Goal: Information Seeking & Learning: Find specific fact

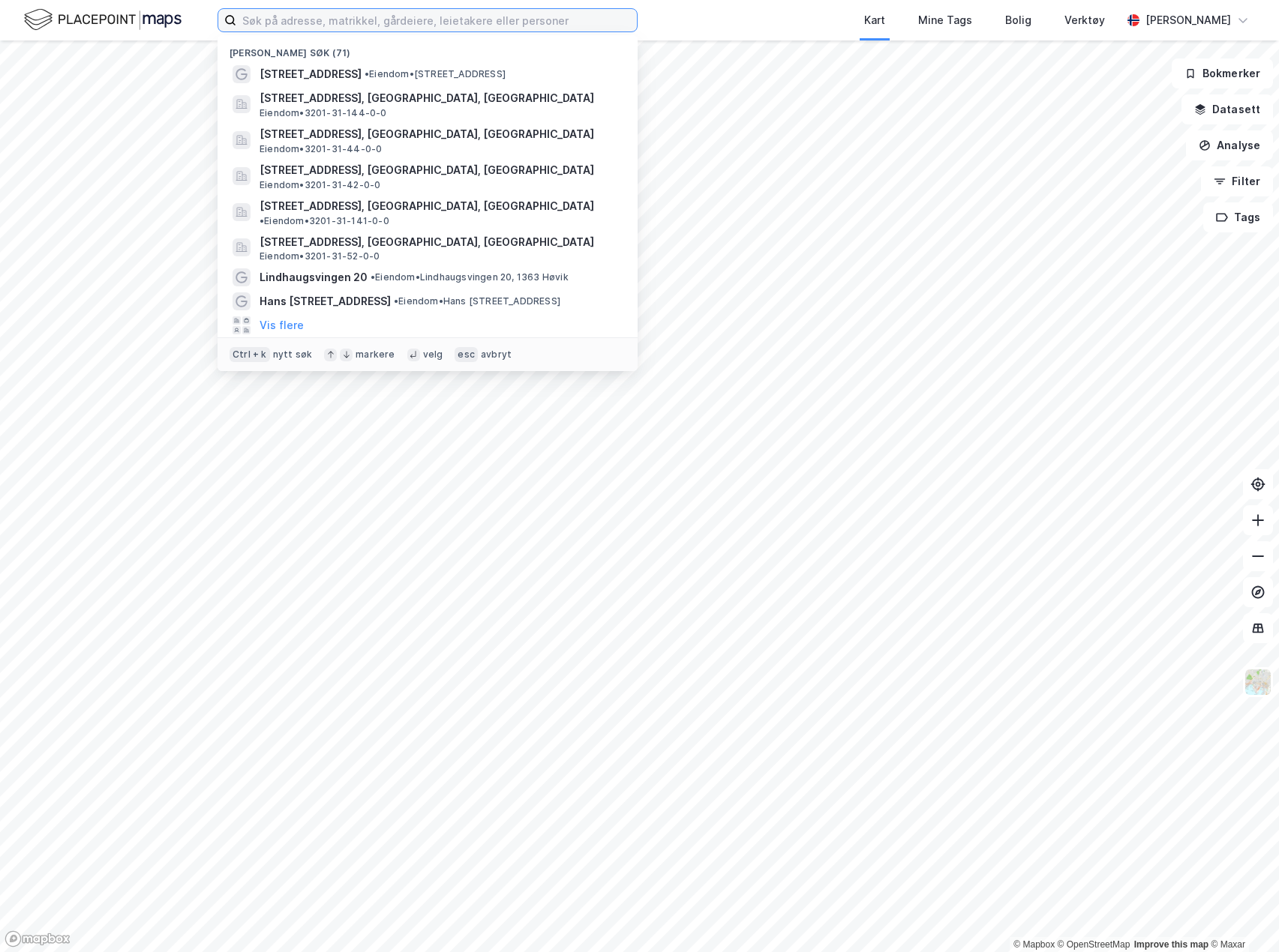
click at [605, 12] on input at bounding box center [436, 20] width 401 height 22
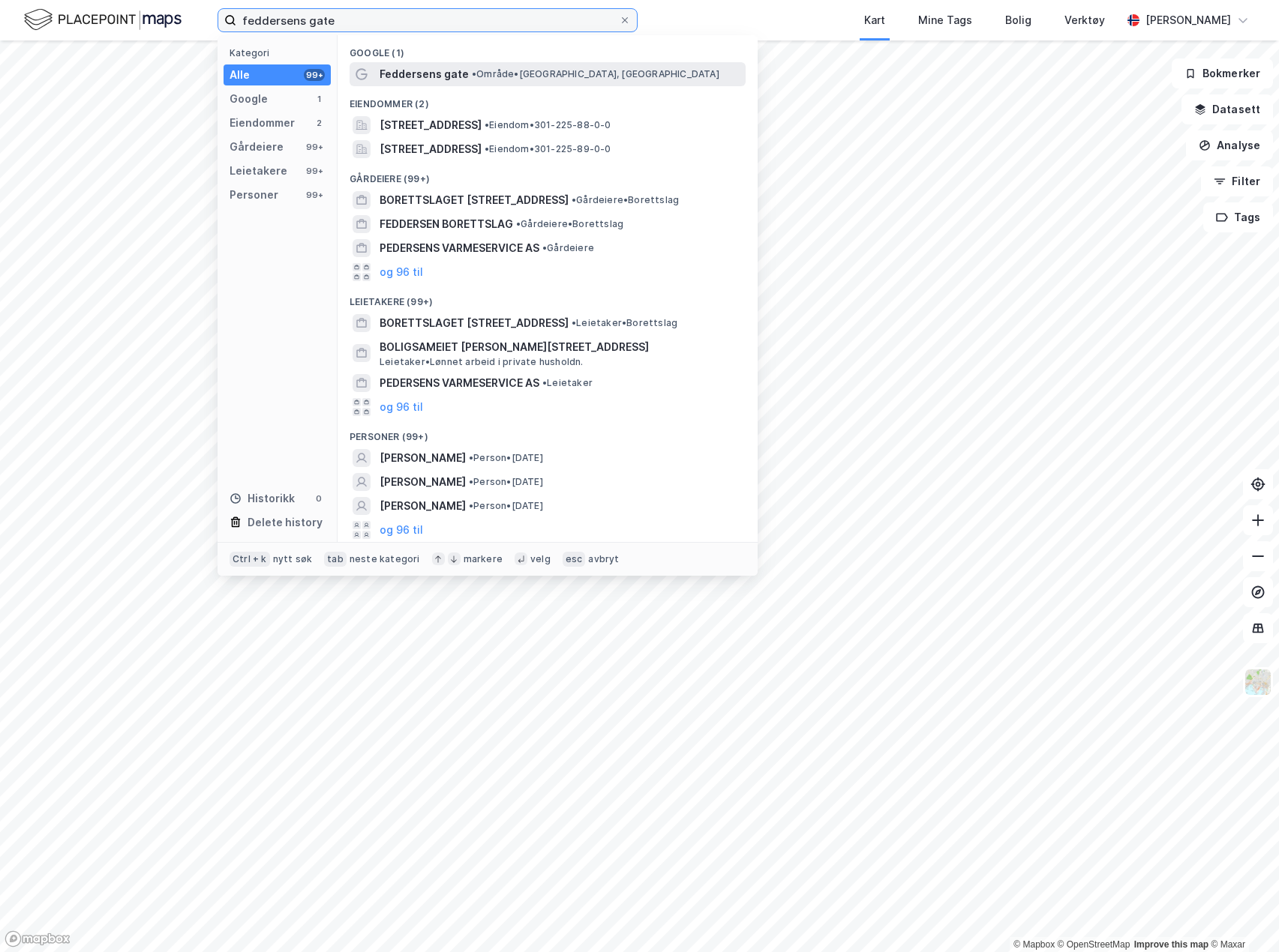
type input "feddersens gate"
click at [549, 70] on span "• Område • [GEOGRAPHIC_DATA], [GEOGRAPHIC_DATA]" at bounding box center [595, 74] width 248 height 12
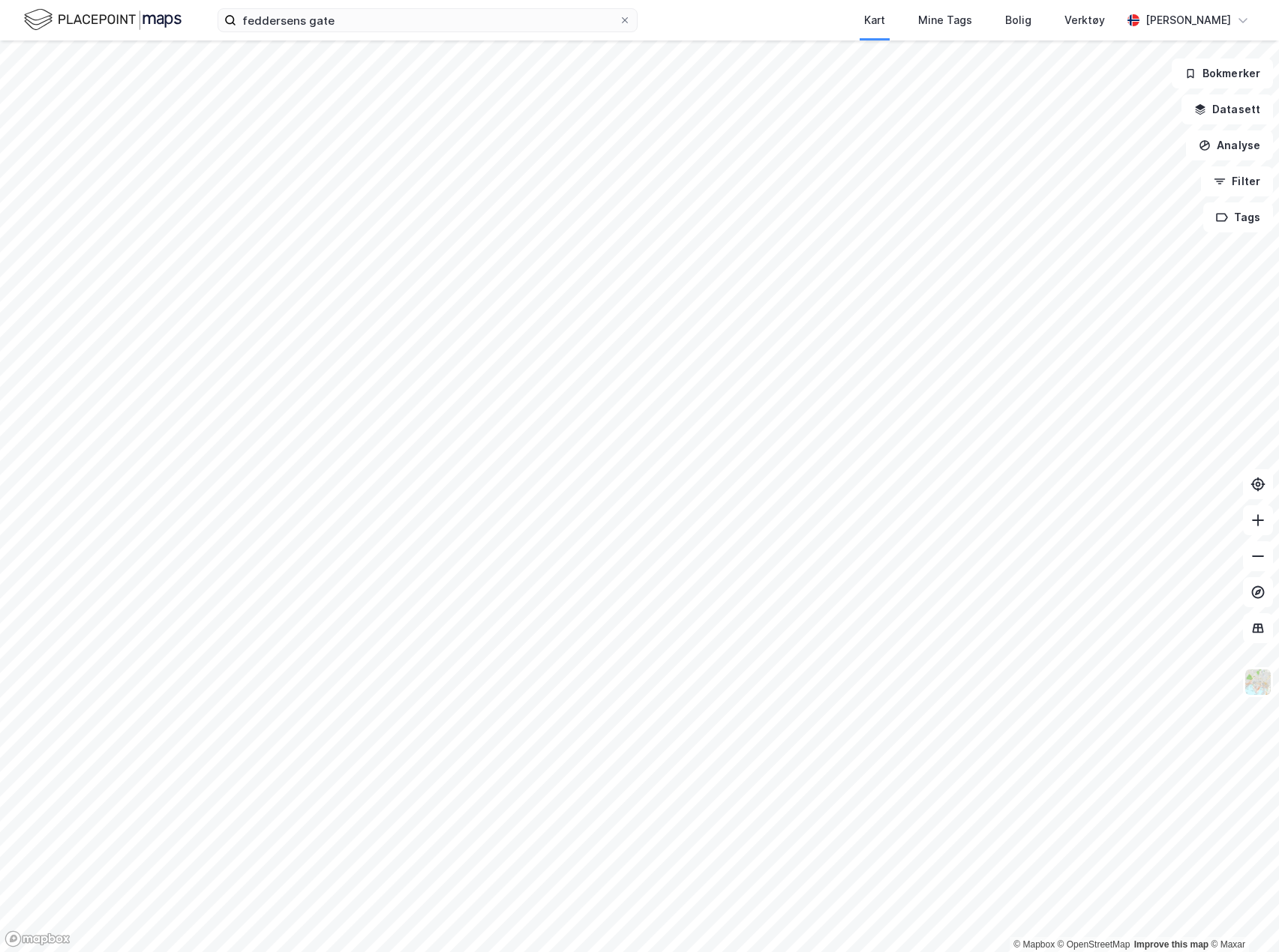
click at [9, 951] on html "feddersens gate Kart Mine Tags Bolig Verktøy [PERSON_NAME] © Mapbox © OpenStree…" at bounding box center [639, 476] width 1279 height 952
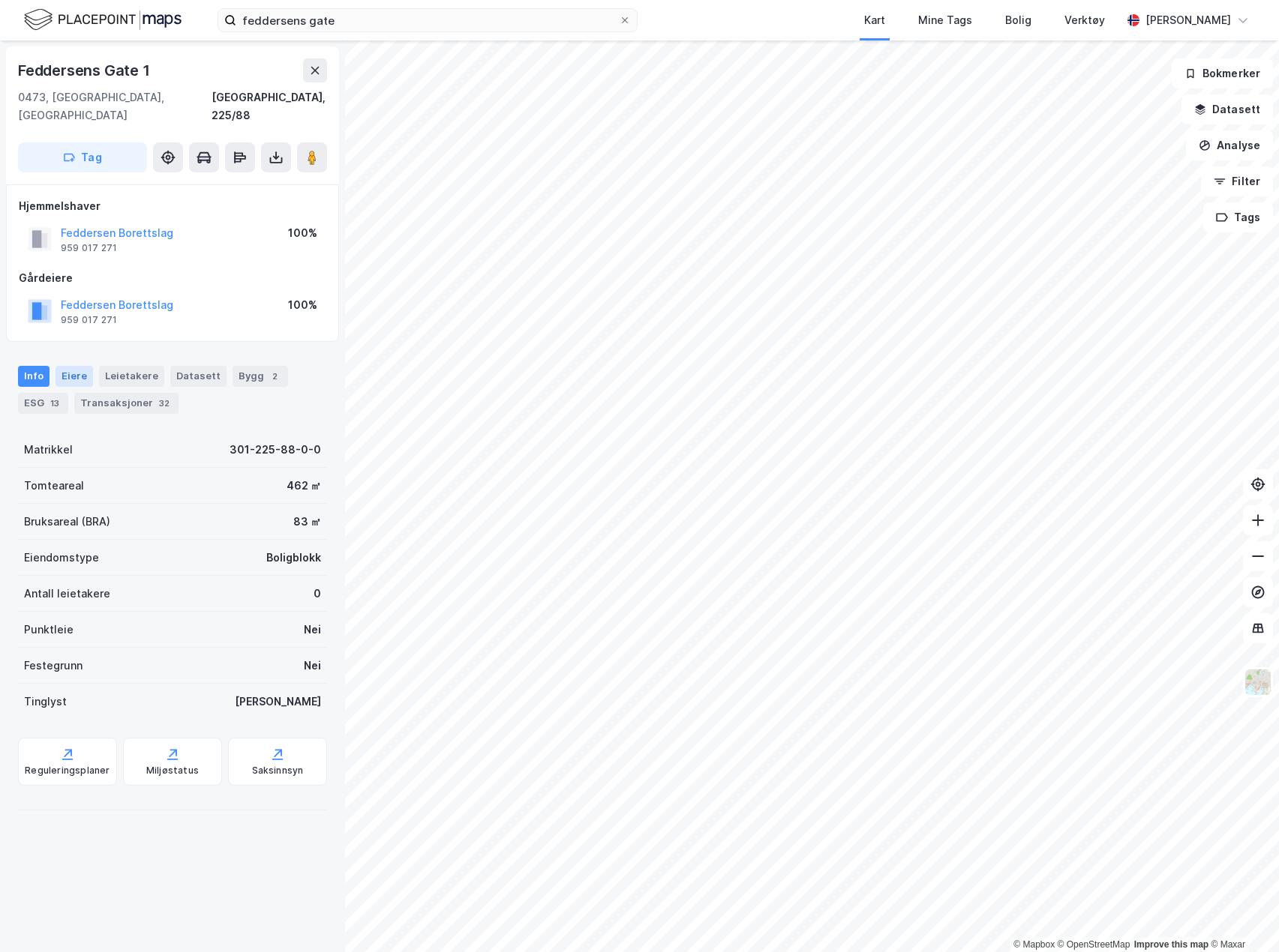
click at [68, 366] on div "Eiere" at bounding box center [75, 376] width 38 height 21
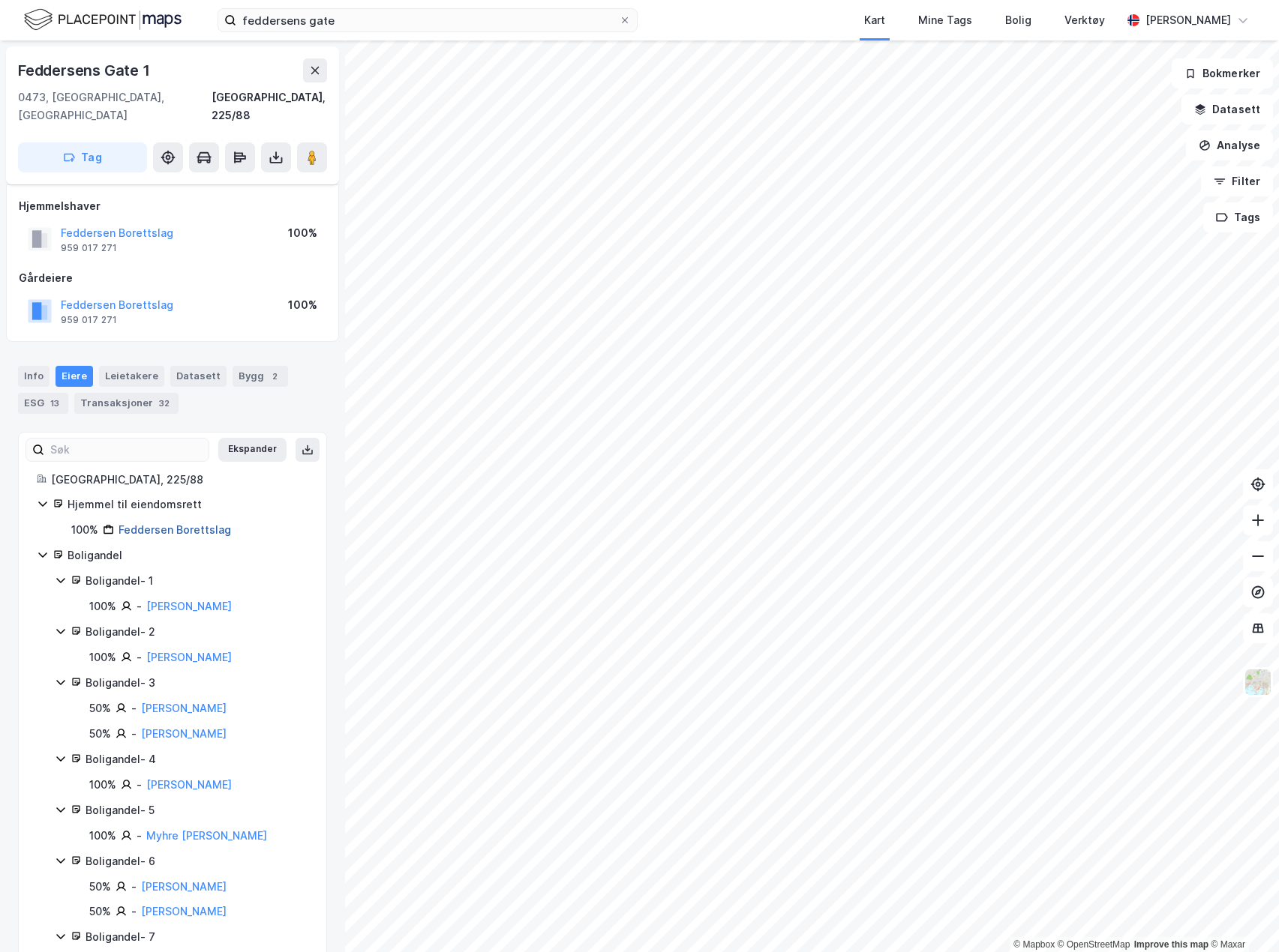
scroll to position [64, 0]
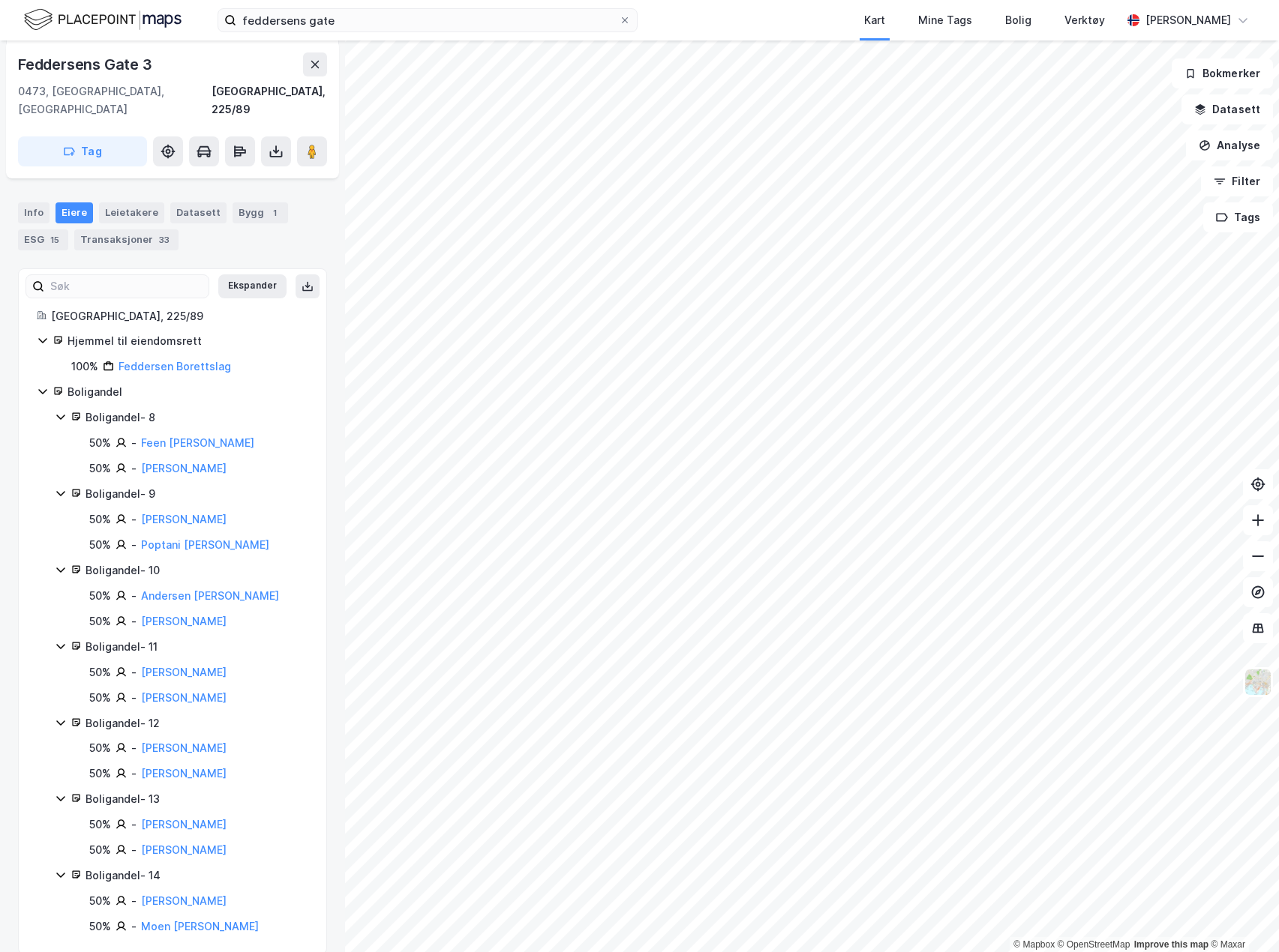
scroll to position [166, 0]
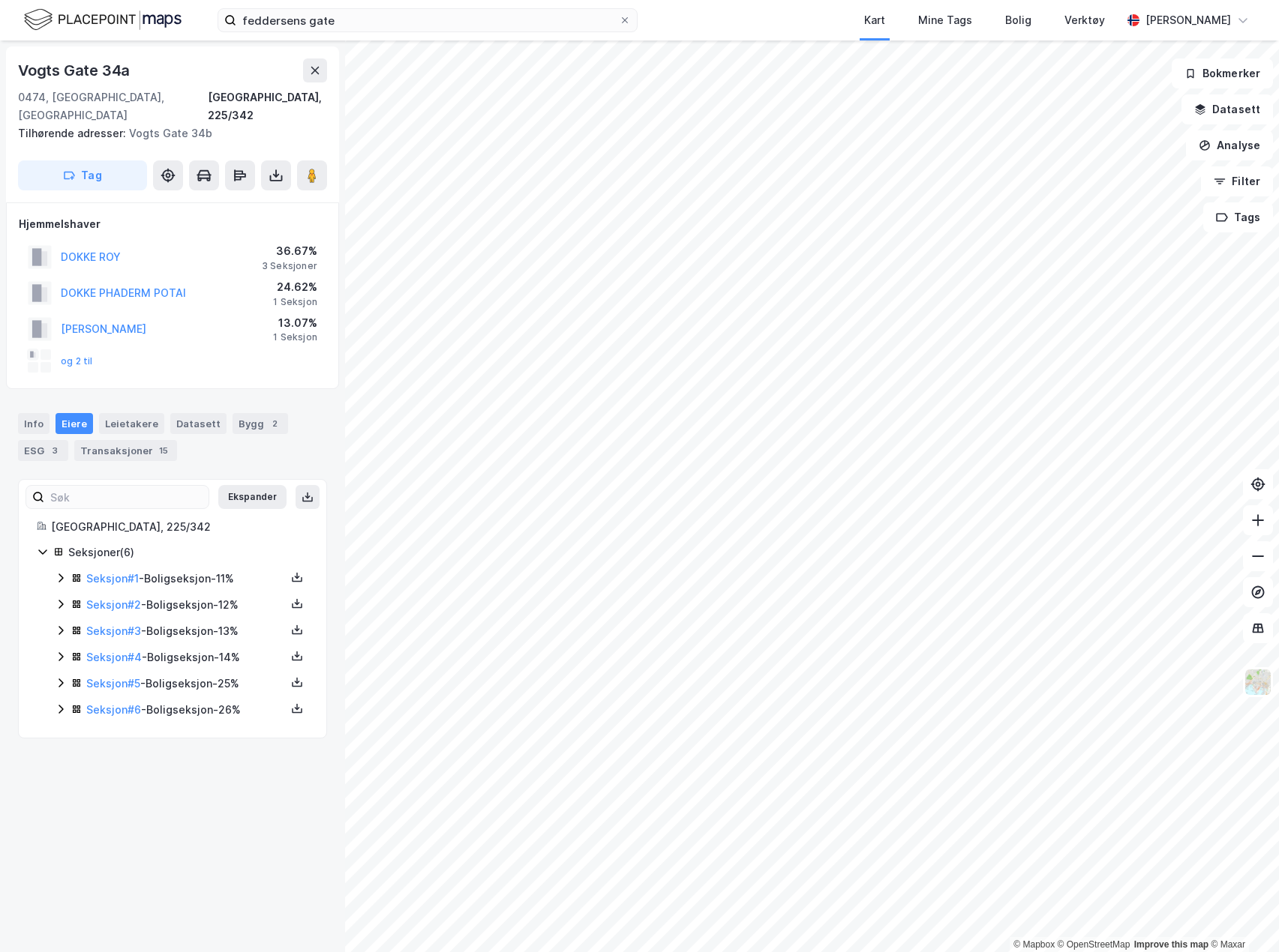
click at [59, 572] on icon at bounding box center [60, 578] width 12 height 12
click at [60, 650] on icon at bounding box center [60, 655] width 12 height 12
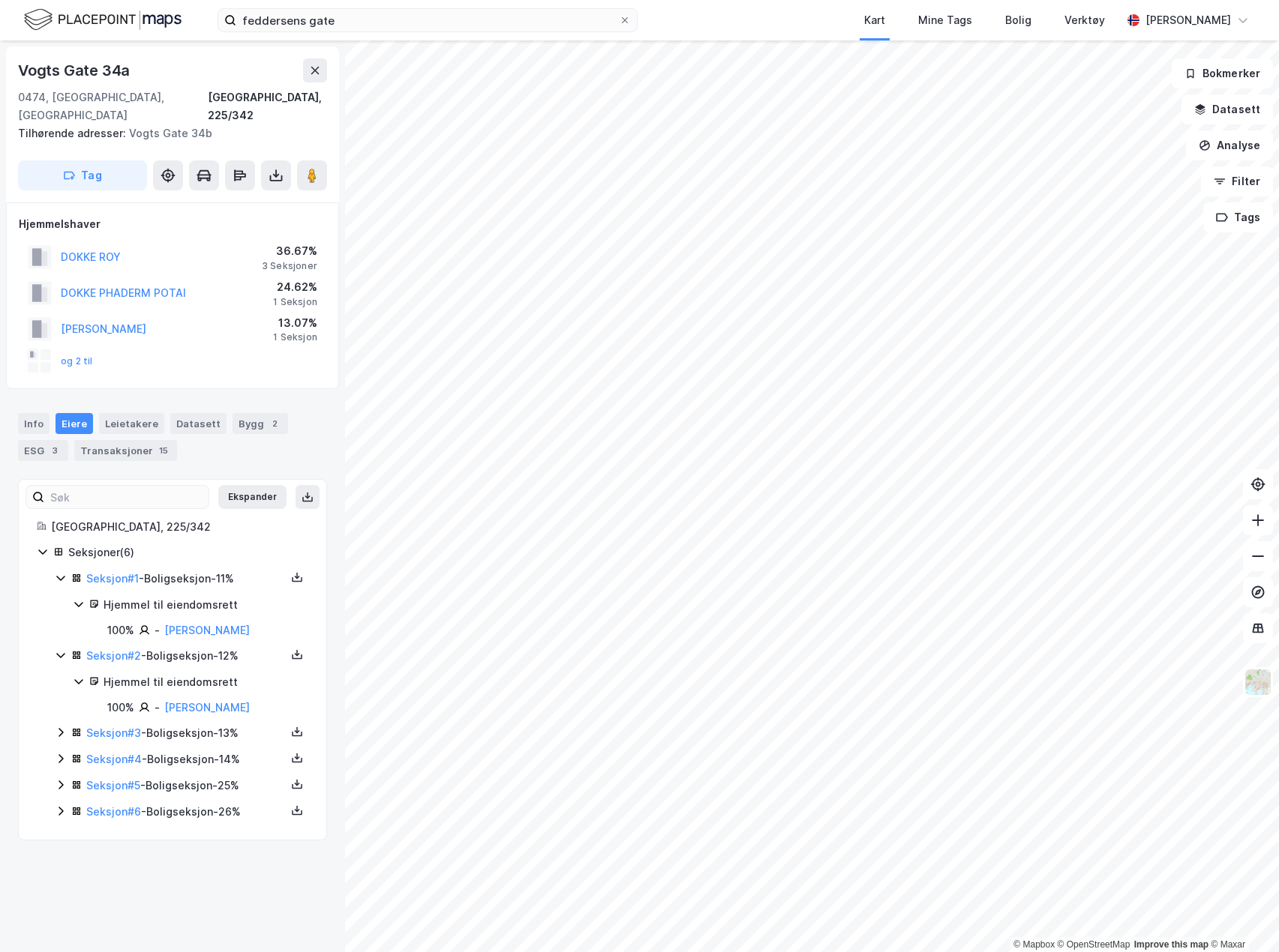
click at [58, 726] on icon at bounding box center [60, 732] width 12 height 12
click at [58, 804] on icon at bounding box center [60, 809] width 12 height 12
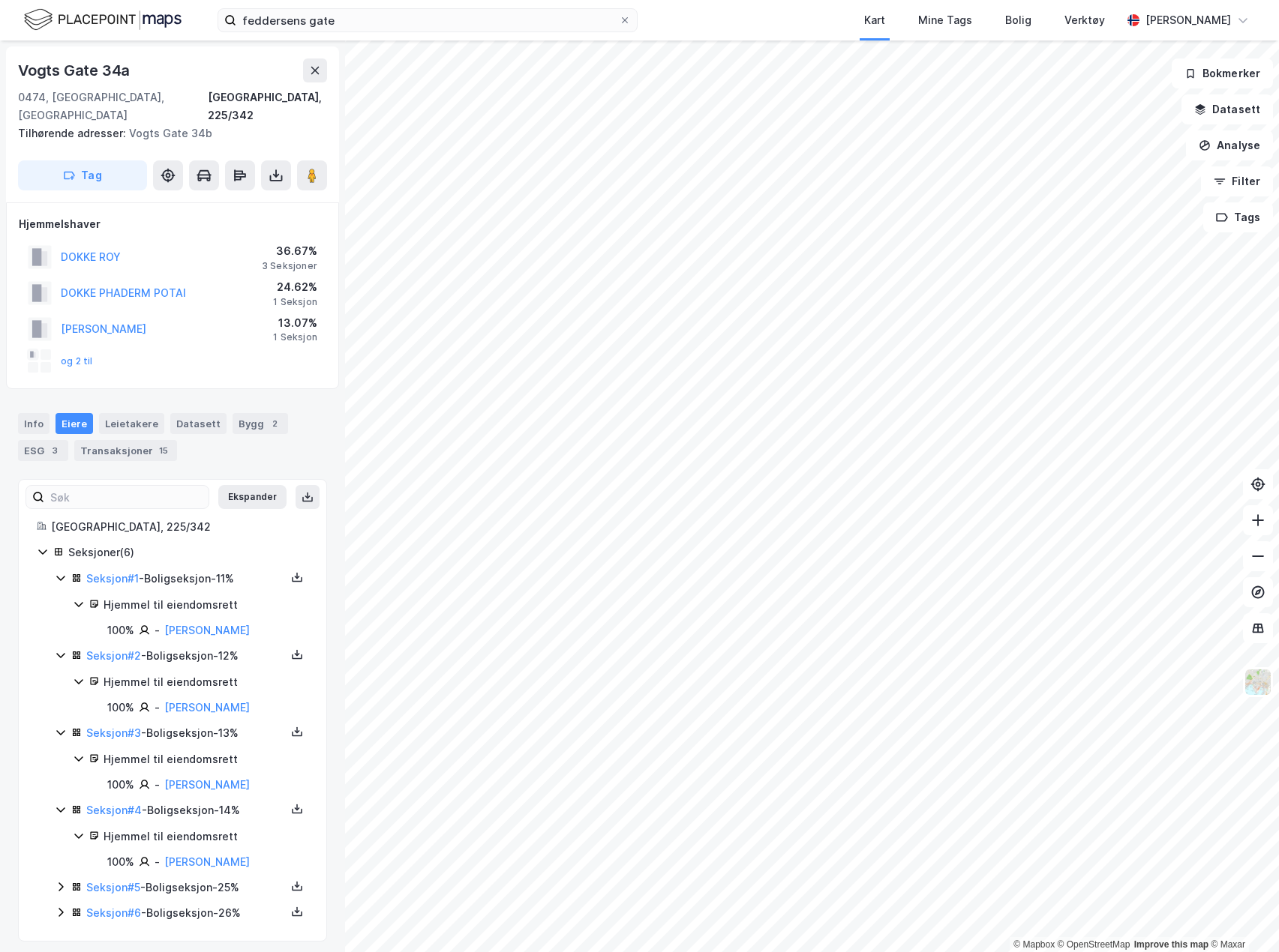
click at [57, 881] on icon at bounding box center [60, 886] width 12 height 12
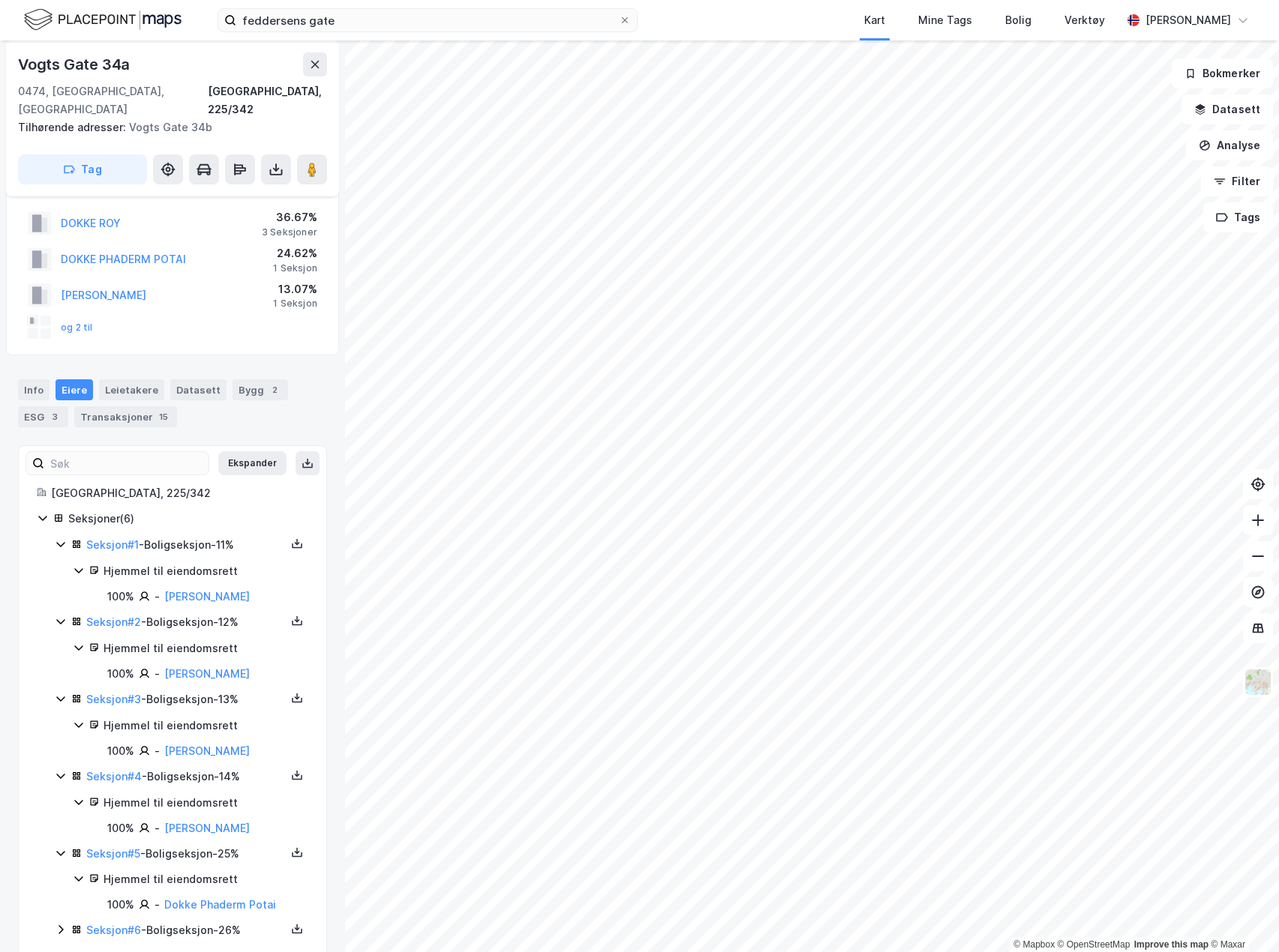
scroll to position [40, 0]
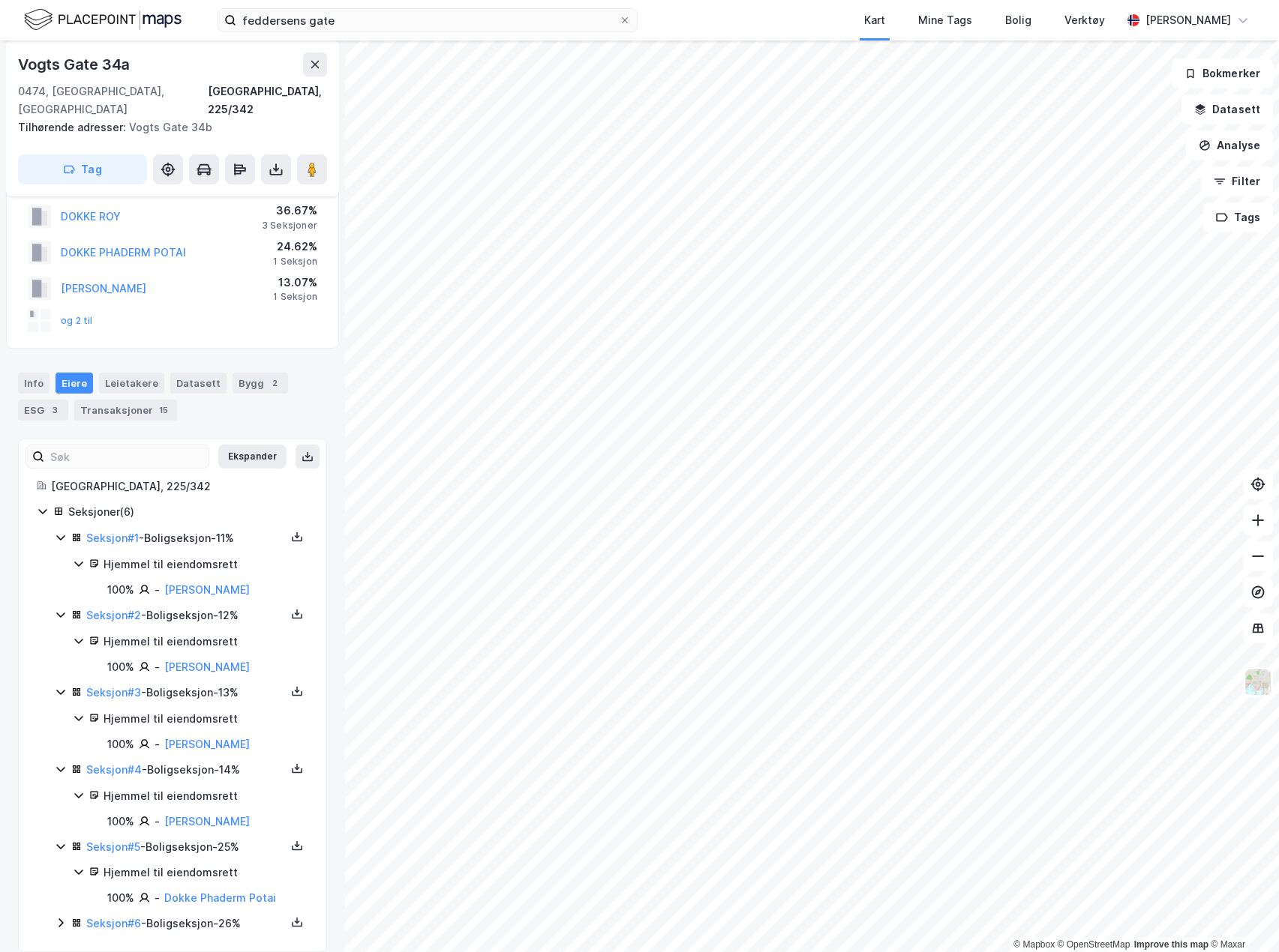
click at [57, 917] on icon at bounding box center [60, 922] width 12 height 12
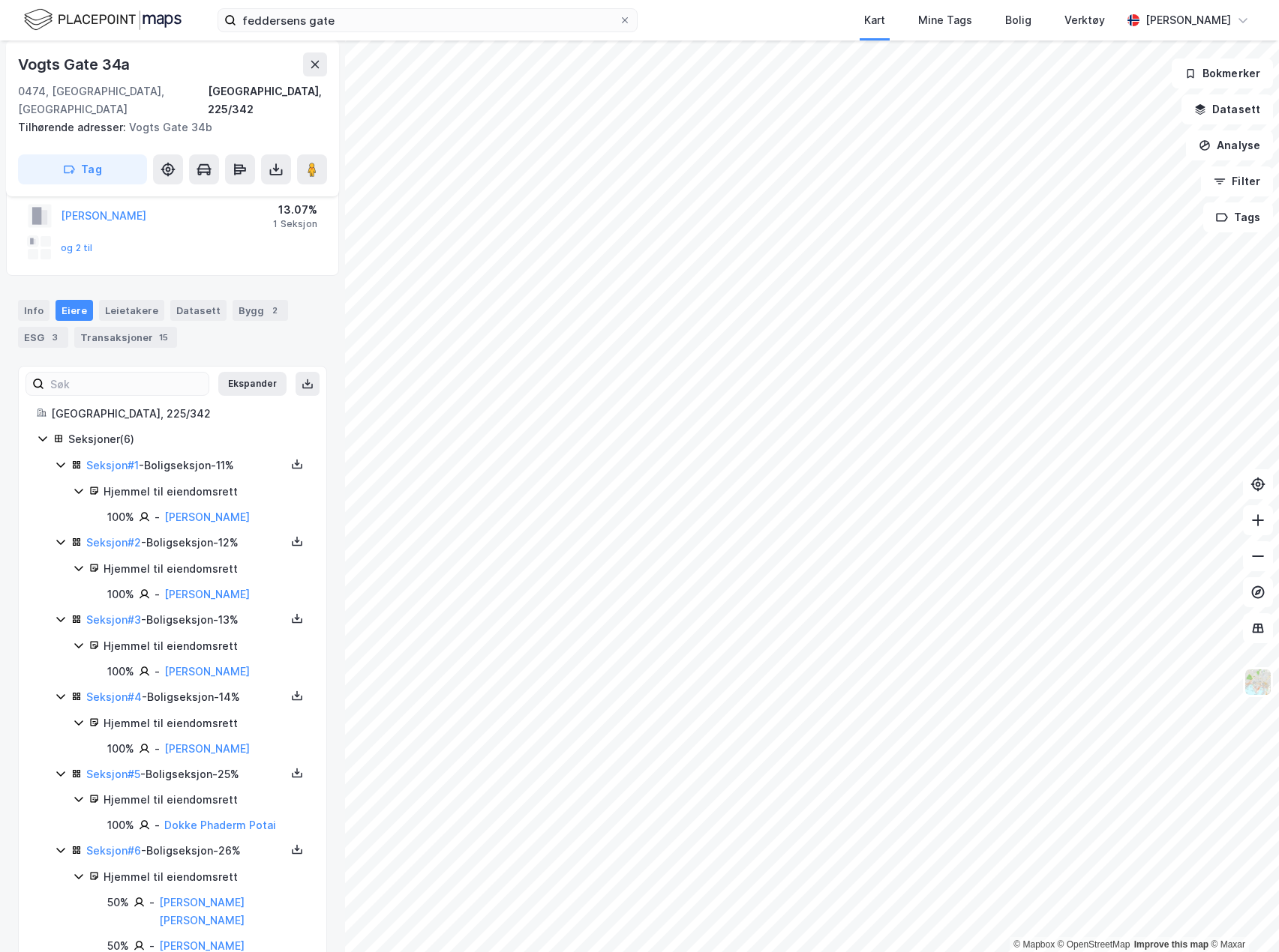
scroll to position [117, 0]
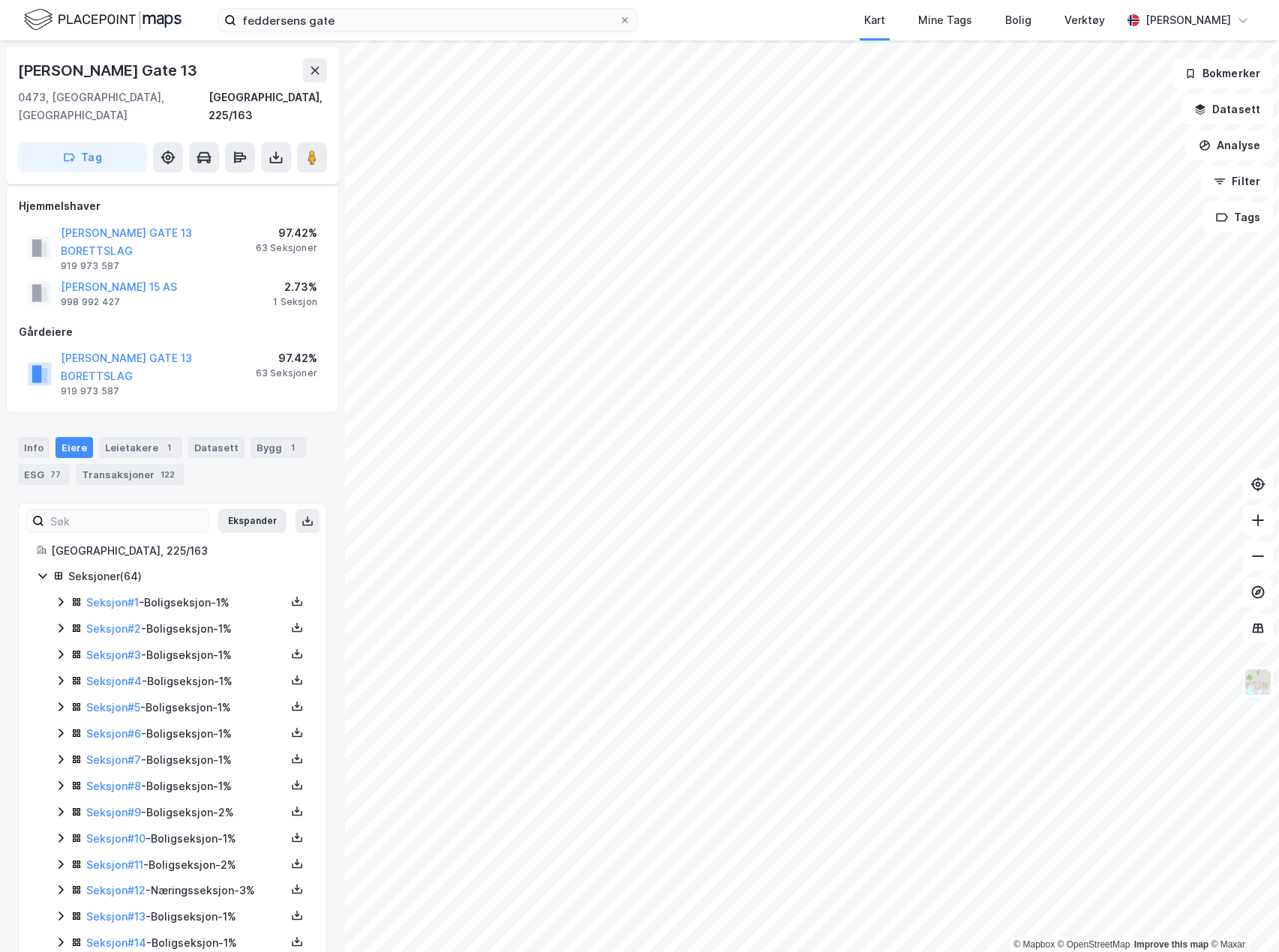
scroll to position [88, 0]
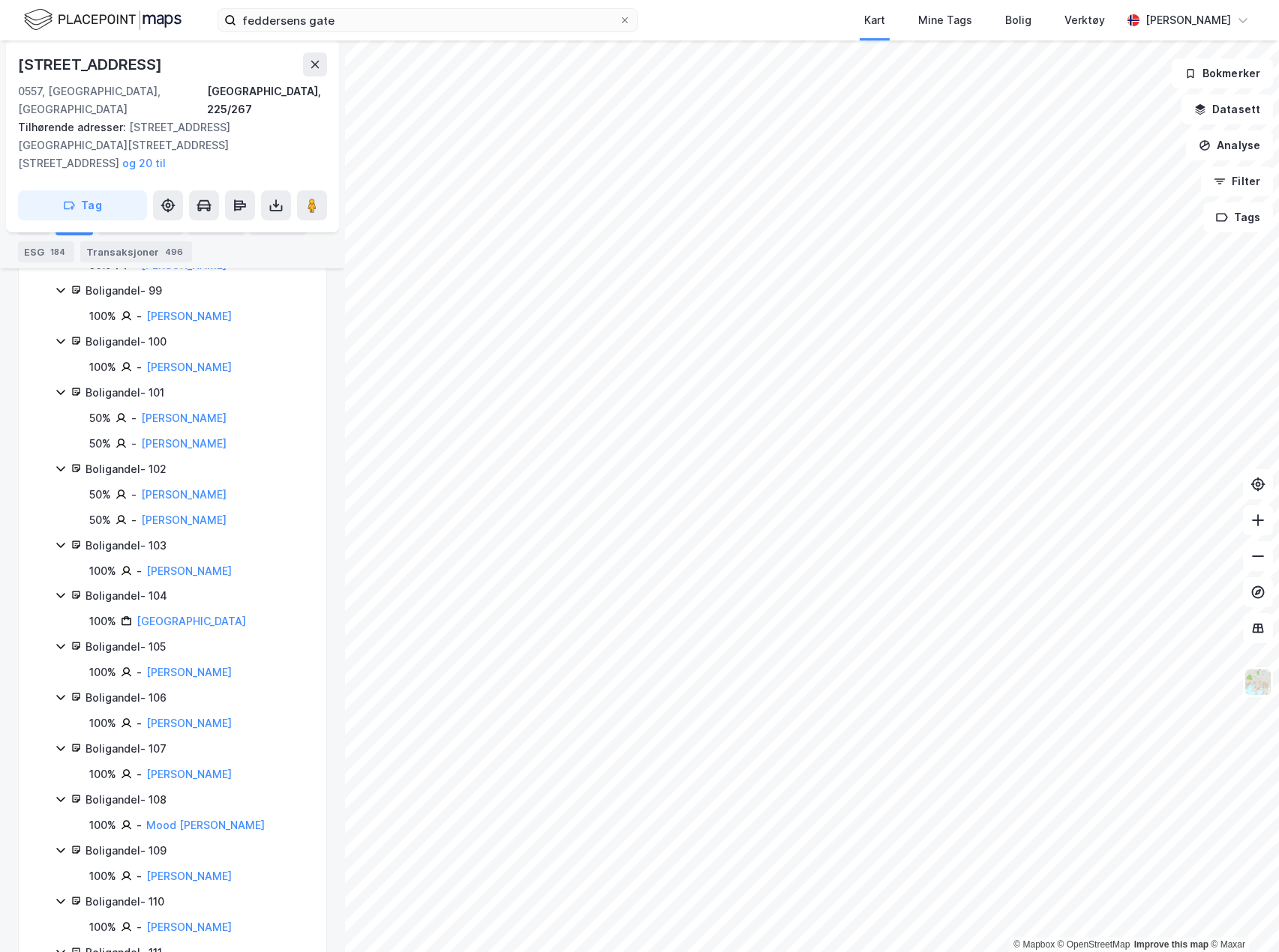
scroll to position [6373, 0]
